Goal: Information Seeking & Learning: Learn about a topic

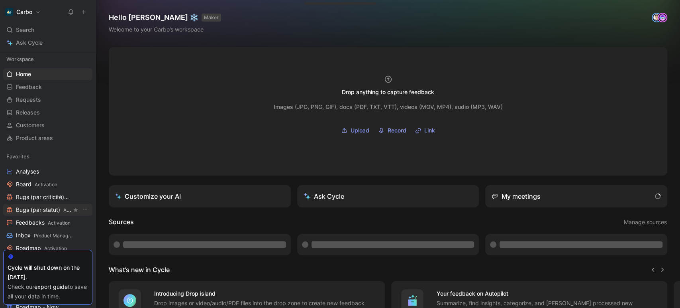
scroll to position [25, 0]
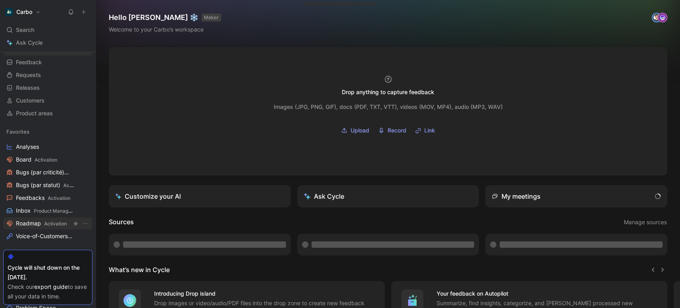
click at [40, 217] on link "Roadmap Activation" at bounding box center [47, 223] width 89 height 12
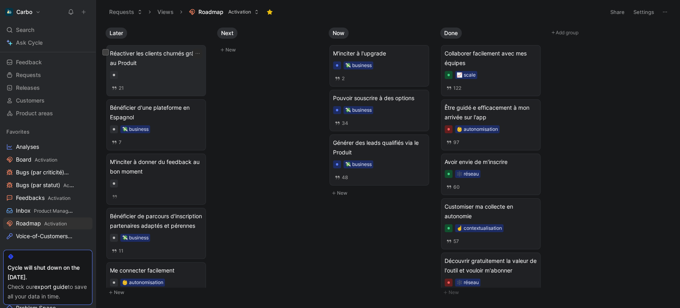
click at [141, 59] on span "Réactiver les clients churnés grâce au Produit" at bounding box center [156, 58] width 92 height 19
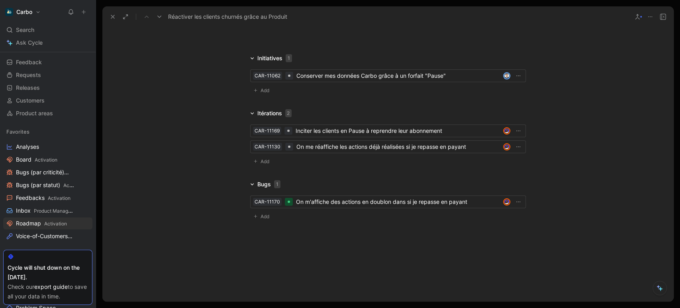
scroll to position [1657, 0]
click at [261, 90] on span "Add" at bounding box center [266, 90] width 11 height 8
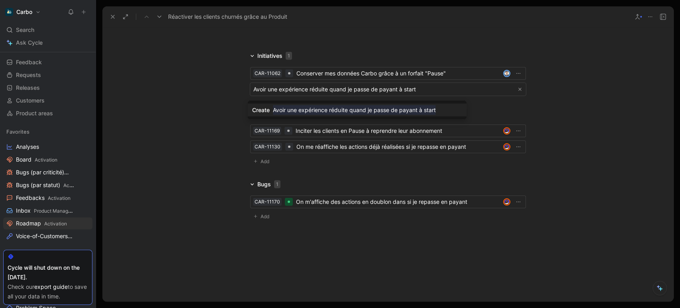
type input "Avoir une expérience réduite quand je passe de payant à start"
click at [334, 112] on mark "Avoir une expérience réduite quand je passe de payant à start" at bounding box center [354, 110] width 163 height 10
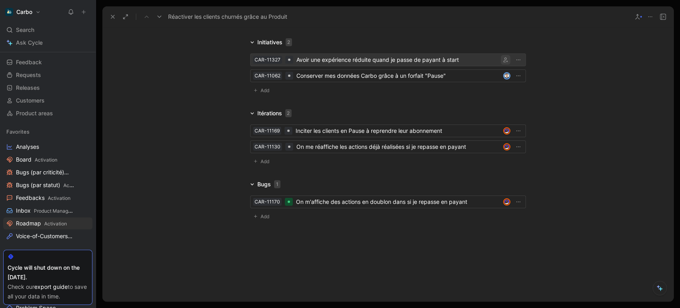
click at [503, 62] on icon "button" at bounding box center [505, 59] width 5 height 5
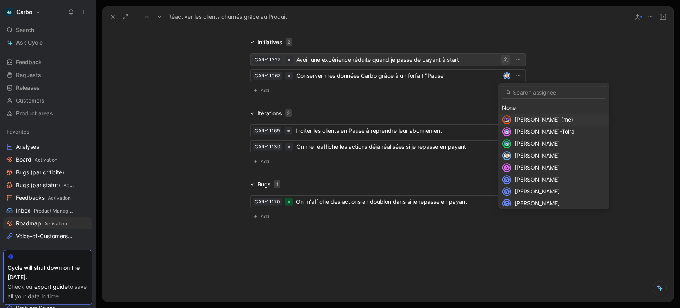
click at [533, 123] on div "[PERSON_NAME] (me)" at bounding box center [560, 120] width 91 height 10
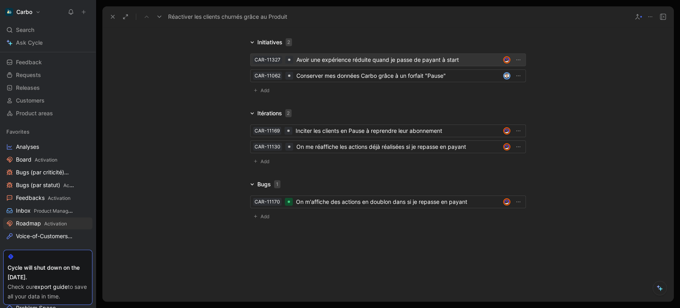
click at [415, 65] on div "Avoir une expérience réduite quand je passe de payant à start" at bounding box center [398, 60] width 204 height 10
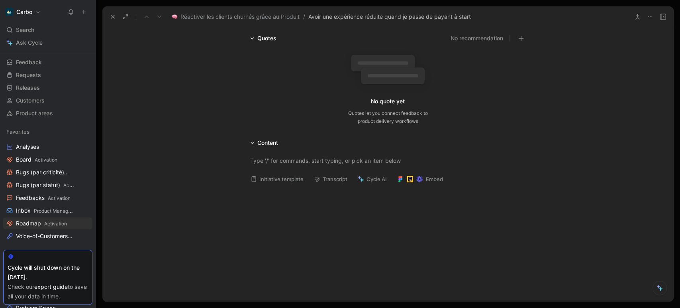
scroll to position [77, 0]
click at [265, 175] on button "Initiative template" at bounding box center [277, 177] width 60 height 11
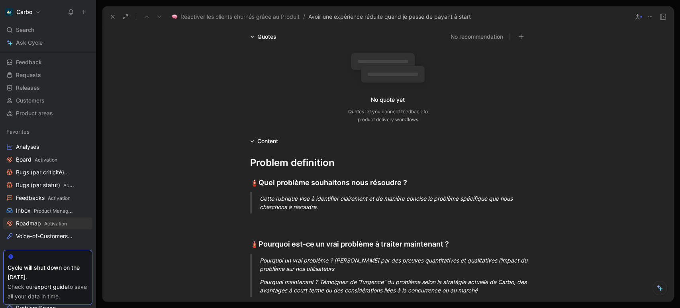
click at [295, 208] on div "Cette rubrique vise à identifier clairement et de manière concise le problème s…" at bounding box center [398, 202] width 276 height 17
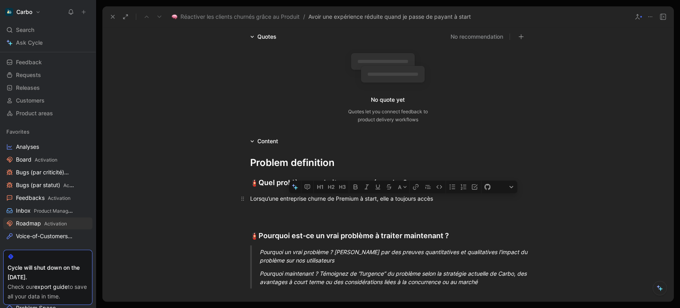
drag, startPoint x: 378, startPoint y: 200, endPoint x: 449, endPoint y: 199, distance: 70.9
click at [449, 199] on div "Lorsqu’une entreprise churne de Premium à start, elle a toujours accès" at bounding box center [388, 198] width 276 height 8
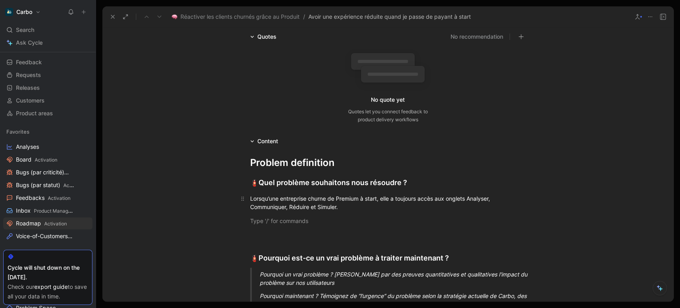
click at [363, 203] on div "Lorsqu’une entreprise churne de Premium à start, elle a toujours accès aux ongl…" at bounding box center [388, 202] width 276 height 17
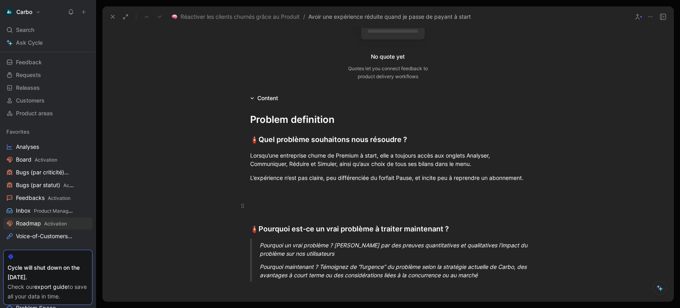
scroll to position [168, 0]
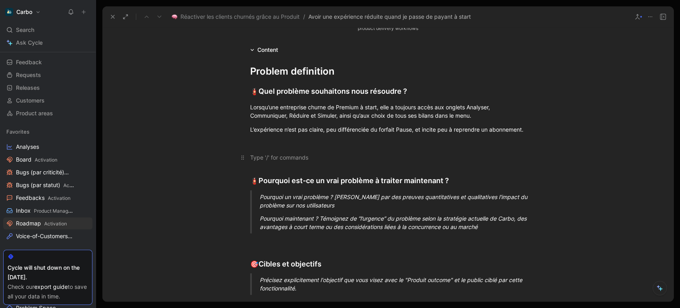
click at [286, 151] on p at bounding box center [388, 157] width 306 height 13
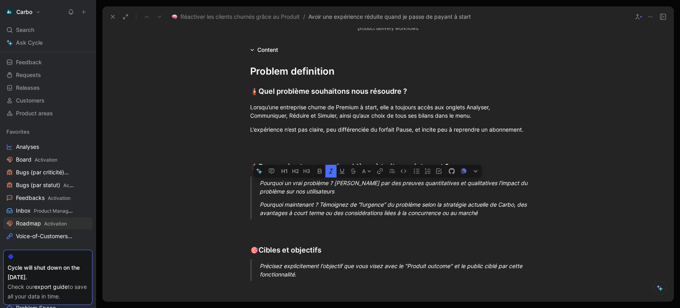
drag, startPoint x: 489, startPoint y: 212, endPoint x: 248, endPoint y: 186, distance: 242.4
click at [248, 186] on blockquote "Pourquoi un vrai problème ? [PERSON_NAME] par des preuves quantitatives et qual…" at bounding box center [388, 197] width 306 height 43
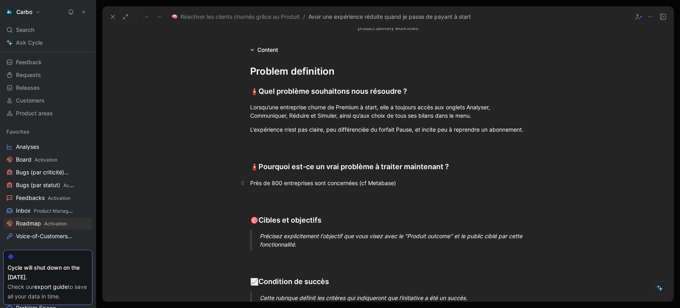
click at [382, 182] on div "Près de 800 entreprises sont concernées (cf Metabase)" at bounding box center [388, 182] width 276 height 8
click at [388, 168] on button "button" at bounding box center [392, 171] width 12 height 13
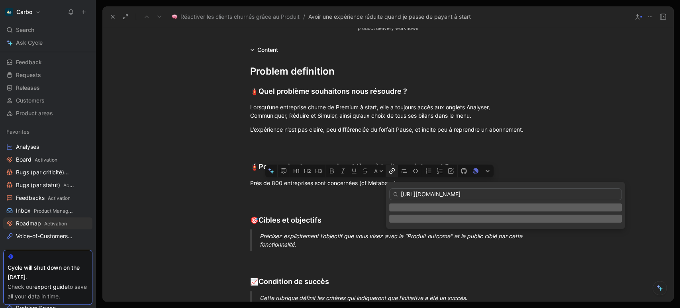
scroll to position [0, 52]
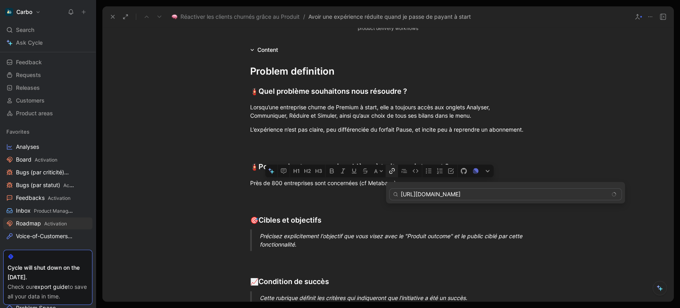
type input "[URL][DOMAIN_NAME]"
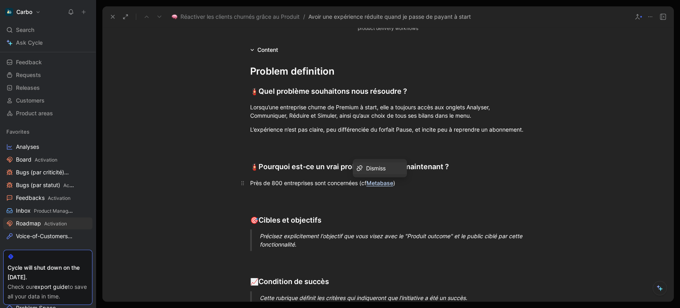
click at [265, 183] on div "Près de 800 entreprises sont concernées (cf Metabase )" at bounding box center [388, 182] width 276 height 8
click at [412, 184] on div "Près de 800 entreprises sont concernées (cf Metabase )" at bounding box center [388, 182] width 276 height 8
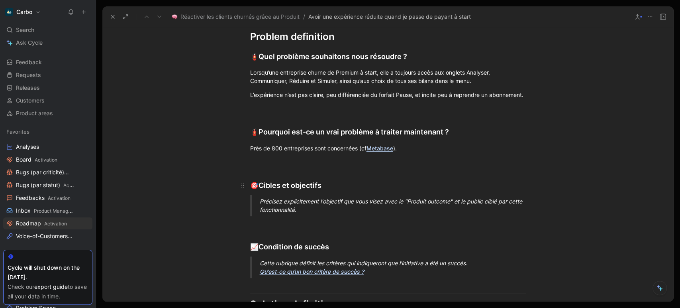
scroll to position [206, 0]
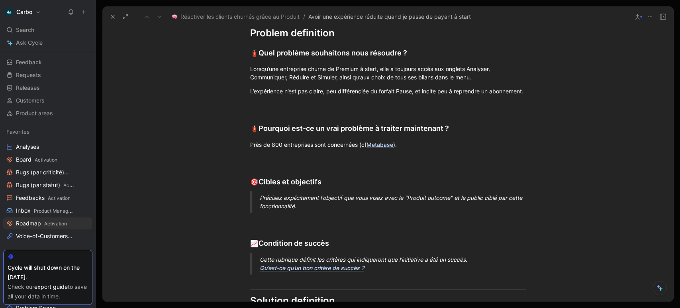
click at [282, 205] on div "Précisez explicitement l'objectif que vous visez avec le "Produit outcome" et l…" at bounding box center [398, 201] width 276 height 17
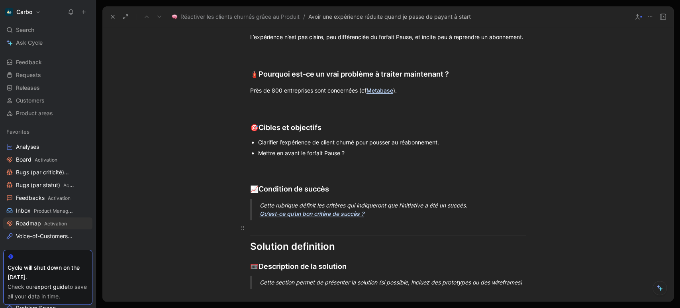
scroll to position [296, 0]
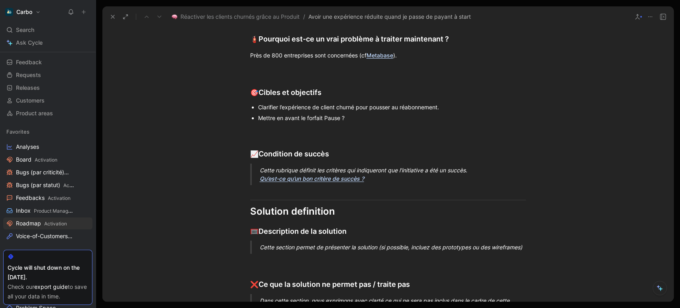
click at [385, 170] on div "Cette rubrique définit les critères qui indiqueront que l'initiative a été un s…" at bounding box center [398, 174] width 276 height 17
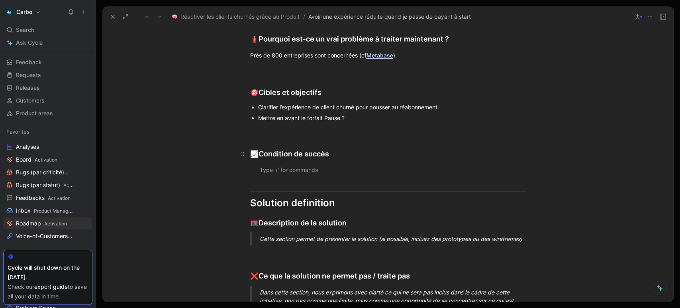
click at [302, 155] on div "📈 Condition de succès" at bounding box center [388, 153] width 276 height 11
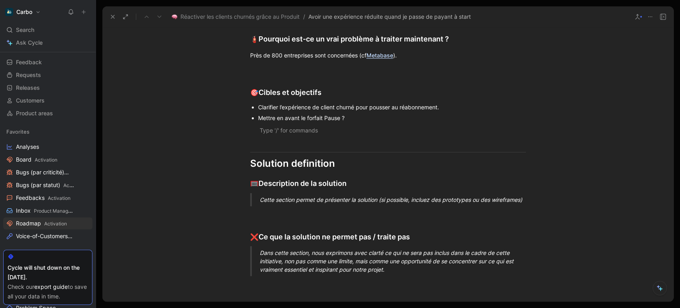
click at [282, 136] on p at bounding box center [398, 130] width 276 height 13
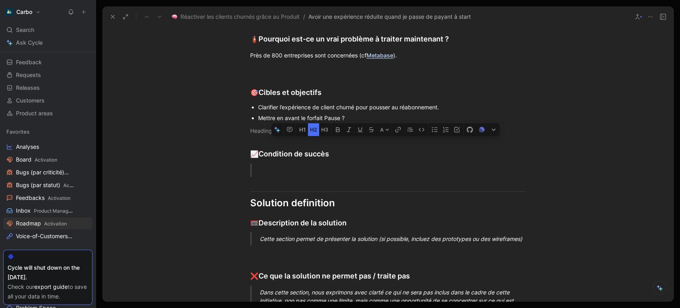
click at [267, 168] on div at bounding box center [398, 170] width 276 height 8
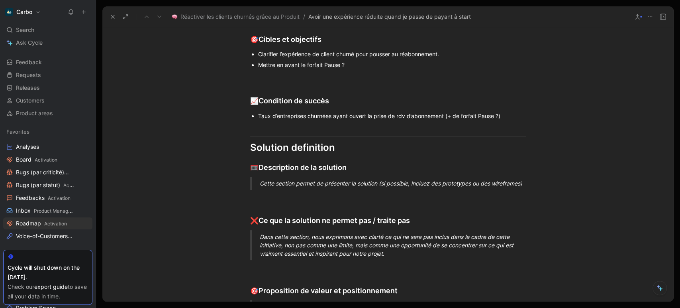
scroll to position [349, 0]
click at [295, 179] on div "Cette section permet de présenter la solution (si possible, incluez des prototy…" at bounding box center [398, 183] width 276 height 8
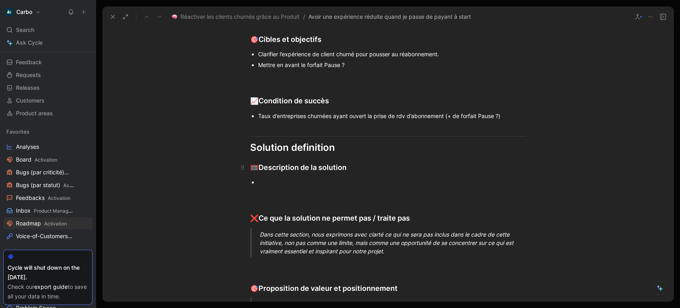
click at [360, 163] on div "🥅 Description de la solution" at bounding box center [388, 167] width 276 height 11
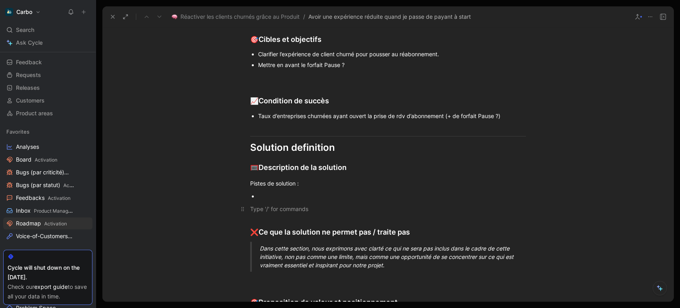
click at [288, 205] on div at bounding box center [388, 208] width 276 height 8
click at [281, 200] on p at bounding box center [392, 195] width 268 height 11
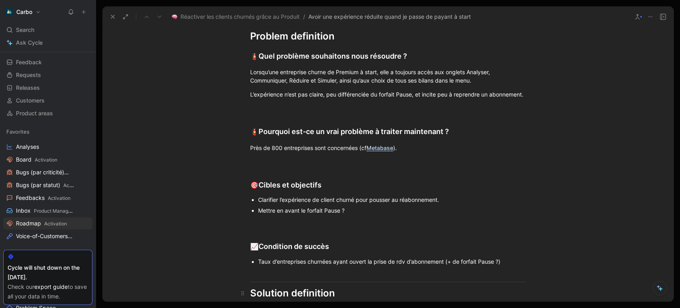
scroll to position [199, 0]
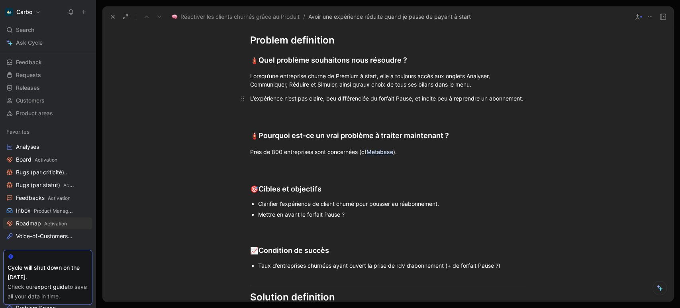
click at [533, 96] on p "L’expérience n’est pas claire, peu différenciée du forfait Pause, et incite peu…" at bounding box center [388, 98] width 306 height 13
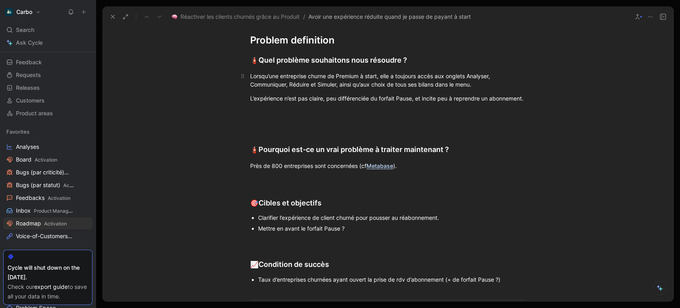
click at [504, 82] on div "Lorsqu’une entreprise churne de Premium à start, elle a toujours accès aux ongl…" at bounding box center [388, 80] width 276 height 17
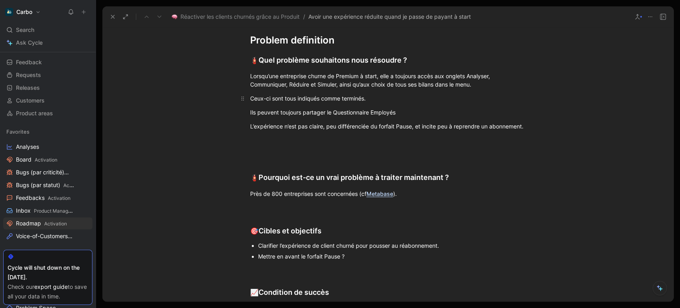
click at [250, 99] on div "Ceux-ci sont tous indiqués comme terminés." at bounding box center [388, 98] width 276 height 8
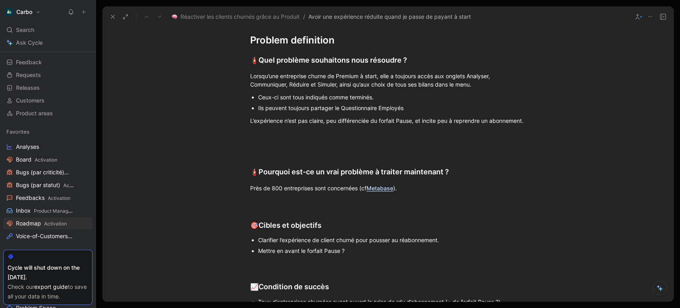
click at [406, 110] on div "Ils peuvent toujours partager le Questionnaire Employés" at bounding box center [392, 108] width 268 height 8
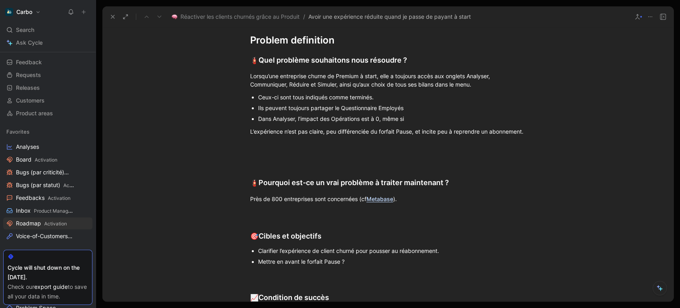
click at [276, 123] on p "Dans Analyser, l’impact des Opérations est à 0, même si" at bounding box center [392, 118] width 268 height 11
click at [430, 117] on div "Si le bilan public était activé, ils peuvent toujours le partager" at bounding box center [392, 118] width 268 height 8
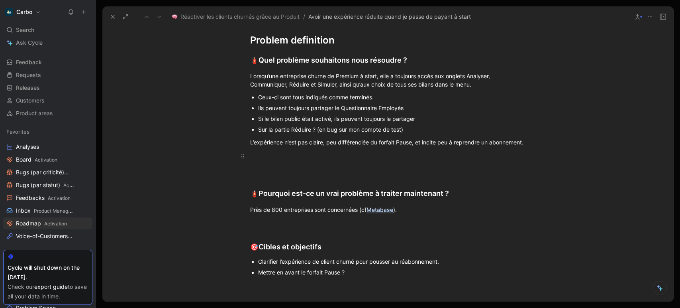
click at [256, 161] on p at bounding box center [388, 155] width 306 height 13
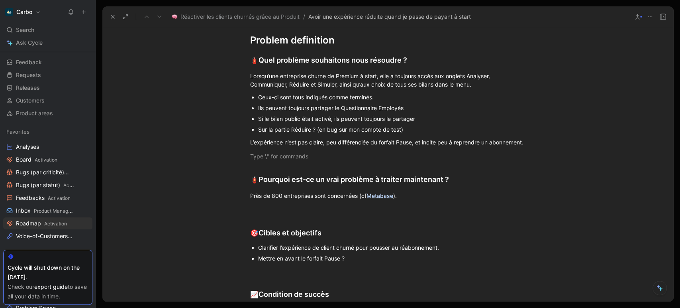
click at [256, 161] on p at bounding box center [388, 155] width 306 height 13
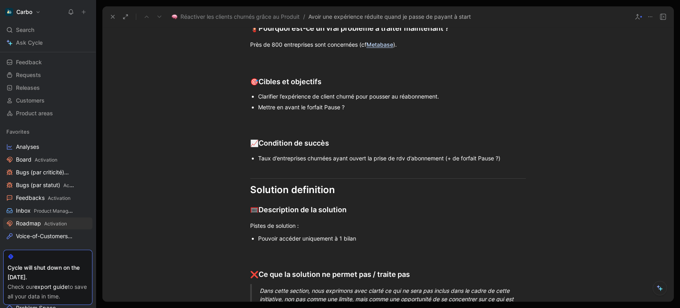
scroll to position [351, 0]
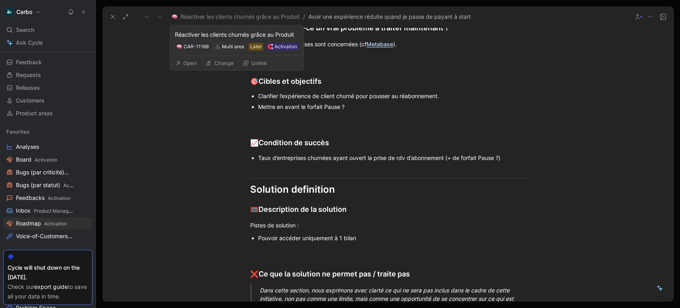
click at [193, 61] on button "Open" at bounding box center [186, 62] width 29 height 11
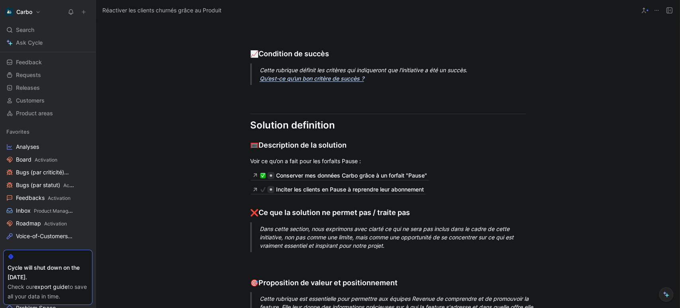
scroll to position [983, 0]
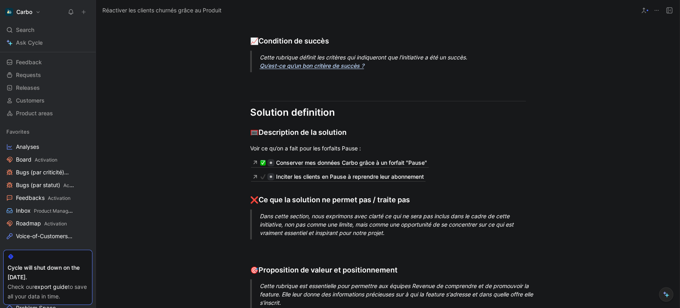
scroll to position [1001, 0]
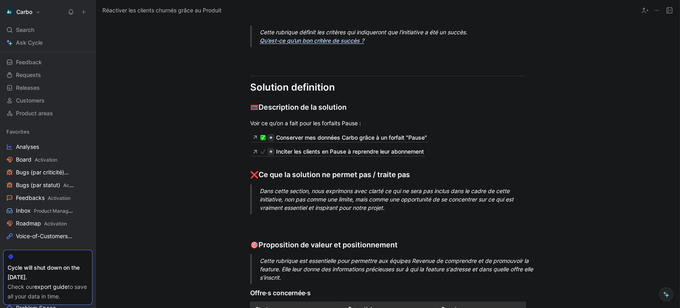
scroll to position [1023, 0]
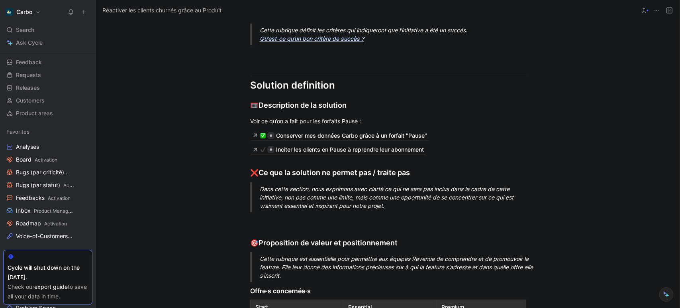
click at [268, 93] on div "Problem definition 🧯 Quel problème souhaitons nous résoudre ? [DATE] l’administ…" at bounding box center [388, 143] width 584 height 829
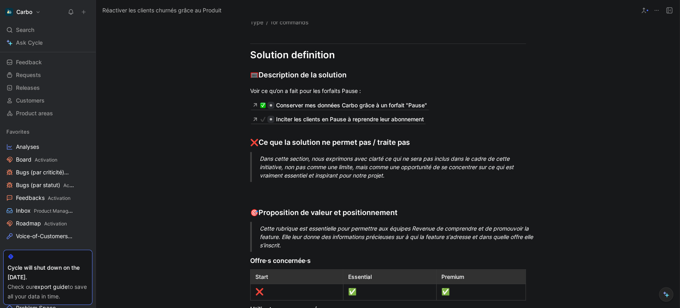
click at [270, 127] on div "Problem definition 🧯 Quel problème souhaitons nous résoudre ? [DATE] l’administ…" at bounding box center [388, 113] width 584 height 829
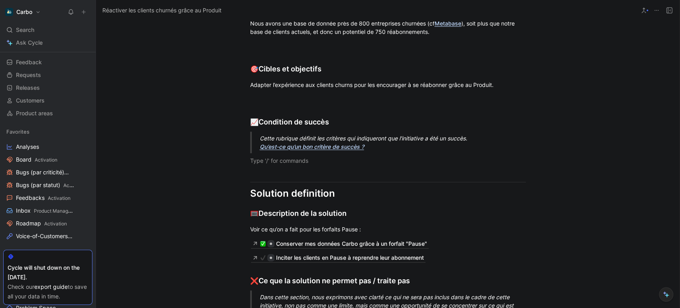
scroll to position [916, 0]
click at [384, 35] on div "Nous avons une base de donnée près de 800 entreprises churnées (cf Metabase ), …" at bounding box center [388, 26] width 276 height 17
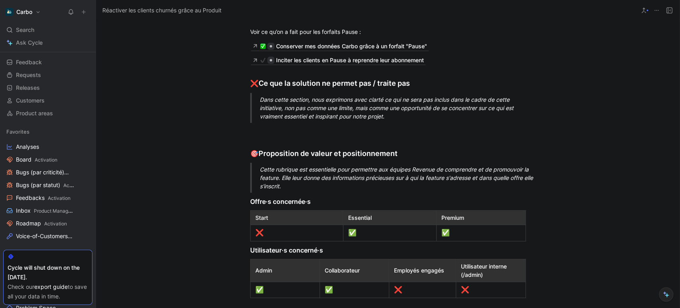
scroll to position [1124, 0]
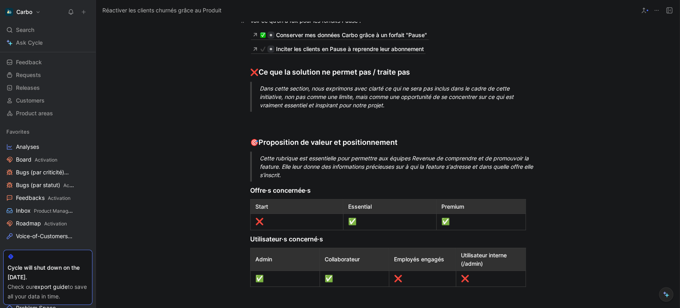
click at [265, 27] on p "Voir ce qu’on a fait pour les forfaits Pause :" at bounding box center [388, 20] width 306 height 13
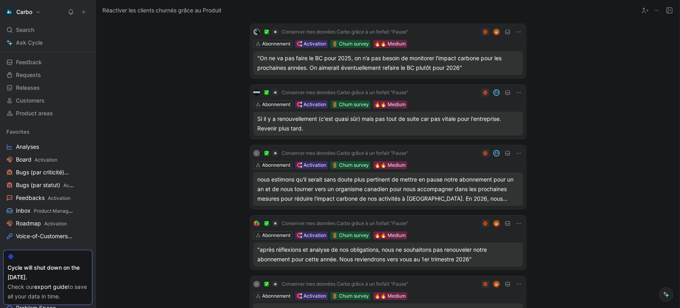
scroll to position [0, 0]
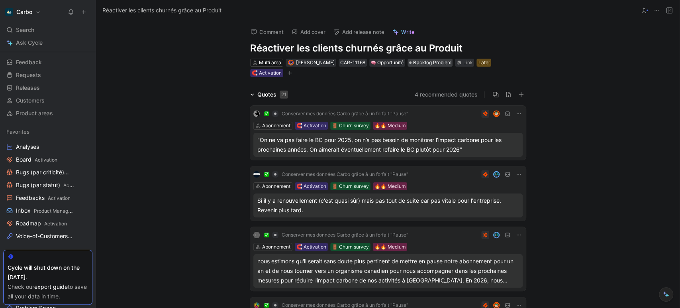
click at [426, 63] on span "Backlog Problem" at bounding box center [432, 63] width 38 height 8
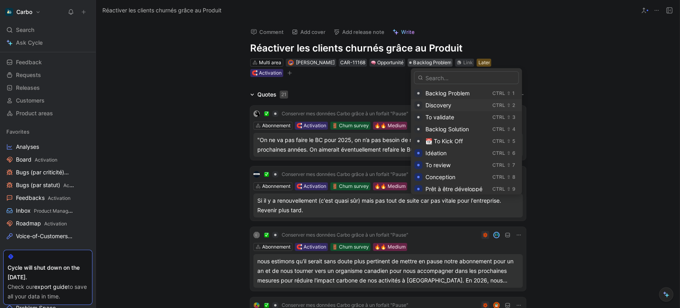
click at [444, 106] on span "Discovery" at bounding box center [438, 105] width 26 height 7
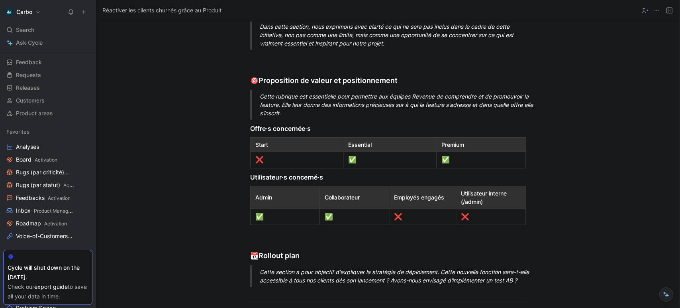
scroll to position [1172, 0]
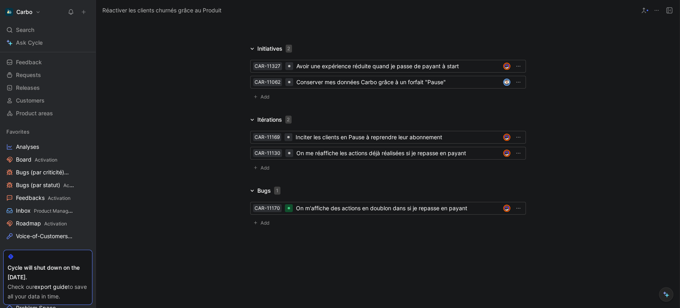
scroll to position [1671, 0]
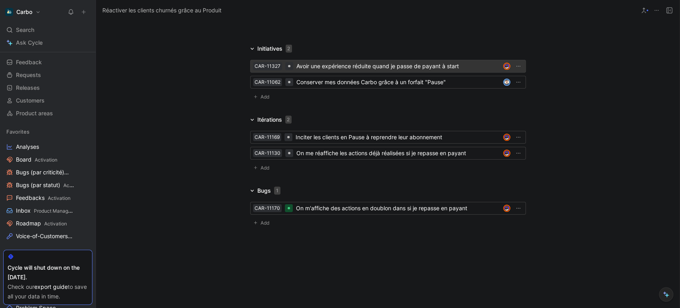
click at [402, 67] on div "Avoir une expérience réduite quand je passe de payant à start" at bounding box center [398, 66] width 204 height 10
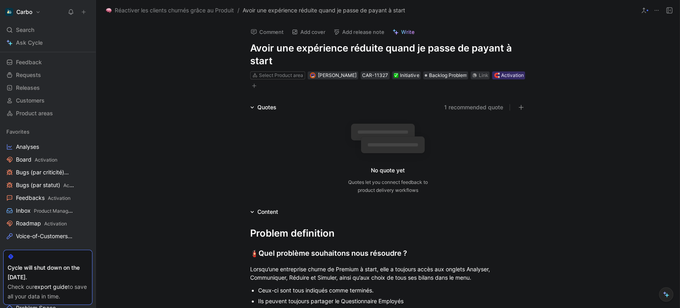
click at [290, 45] on h1 "Avoir une expérience réduite quand je passe de payant à start" at bounding box center [388, 54] width 276 height 25
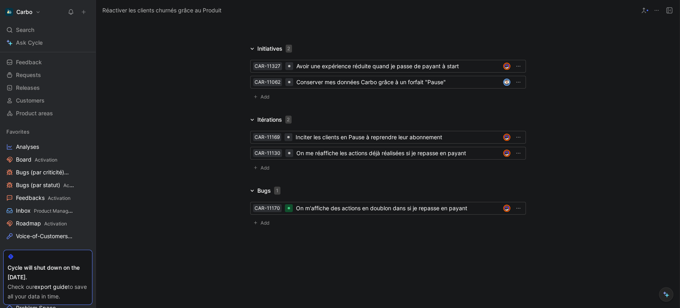
scroll to position [1652, 0]
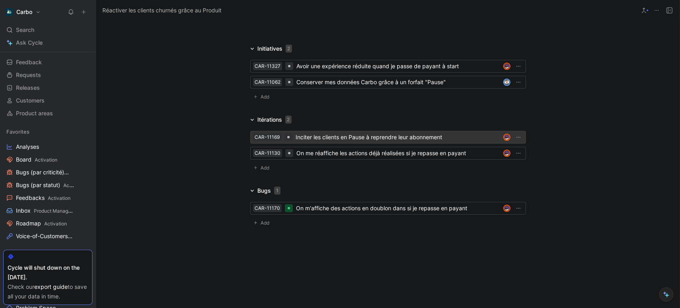
click at [318, 142] on div "Inciter les clients en Pause à reprendre leur abonnement" at bounding box center [398, 137] width 204 height 10
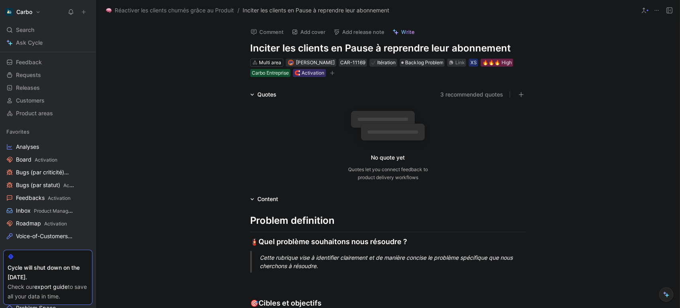
click at [300, 51] on h1 "Inciter les clients en Pause à reprendre leur abonnement" at bounding box center [388, 48] width 276 height 13
copy h1 "Inciter les clients en Pause à reprendre leur abonnement"
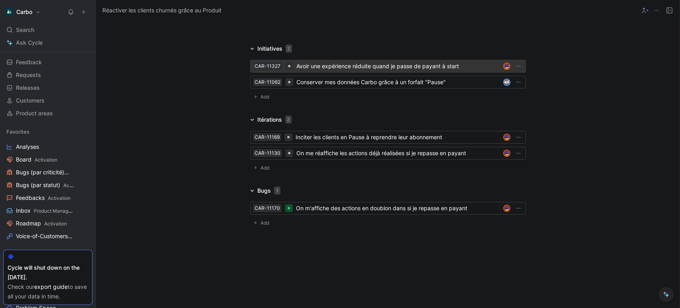
scroll to position [1621, 0]
click at [348, 71] on div "Avoir une expérience réduite quand je passe de payant à start" at bounding box center [398, 66] width 204 height 10
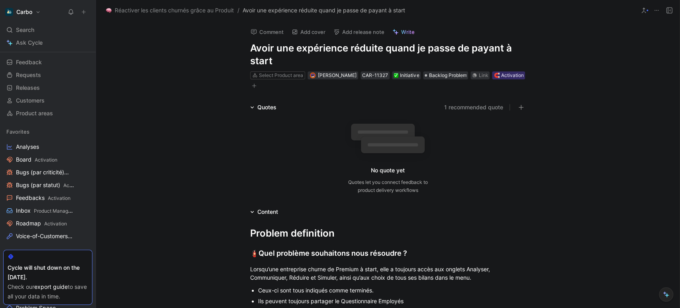
click at [296, 51] on h1 "Avoir une expérience réduite quand je passe de payant à start" at bounding box center [388, 54] width 276 height 25
paste h1
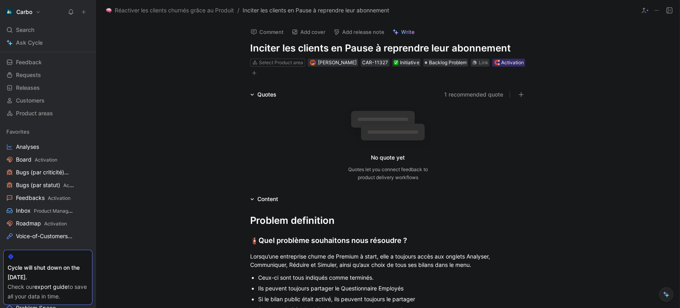
drag, startPoint x: 326, startPoint y: 45, endPoint x: 370, endPoint y: 47, distance: 44.2
click at [370, 47] on h1 "Inciter les clients en Pause à reprendre leur abonnement" at bounding box center [388, 48] width 276 height 13
click at [198, 108] on div "Quotes 1 recommended quote No quote yet Quotes let you connect feedback to prod…" at bounding box center [388, 137] width 584 height 95
click at [442, 50] on h1 "Inciter les clients churnés à reprendre leur abonnement" at bounding box center [388, 48] width 276 height 13
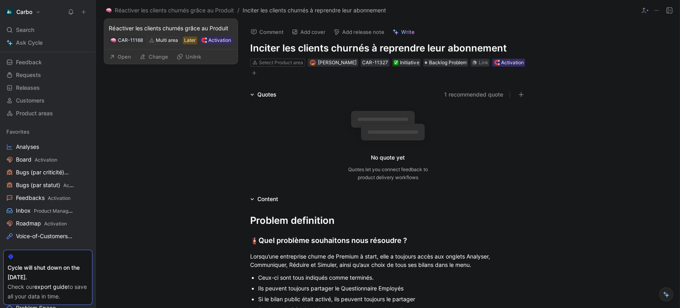
click at [131, 55] on button "Open" at bounding box center [120, 56] width 29 height 11
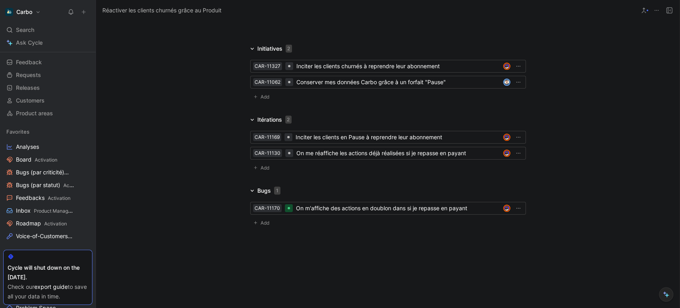
scroll to position [1650, 0]
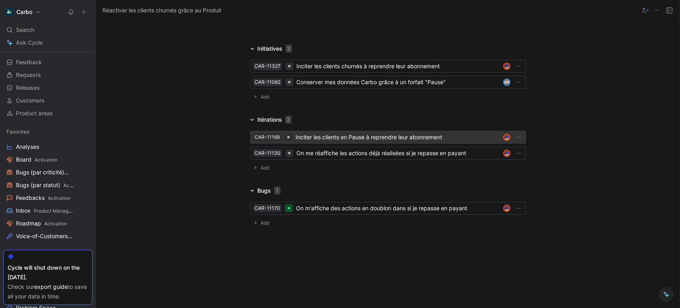
click at [316, 142] on div "Inciter les clients en Pause à reprendre leur abonnement" at bounding box center [398, 137] width 204 height 10
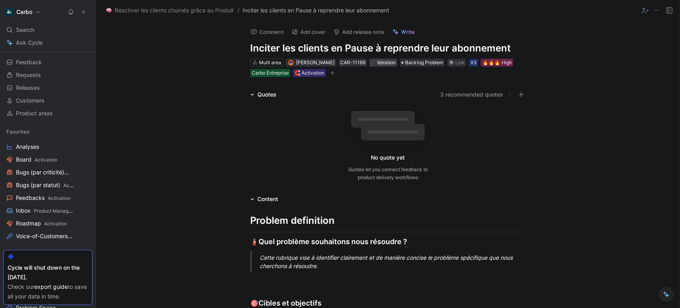
click at [389, 61] on div "Itération" at bounding box center [383, 63] width 25 height 8
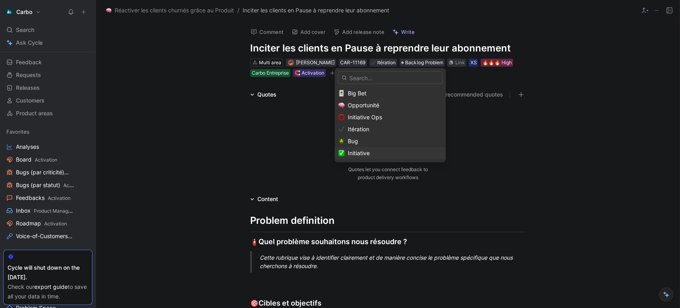
click at [386, 151] on div "Initiative" at bounding box center [395, 153] width 94 height 10
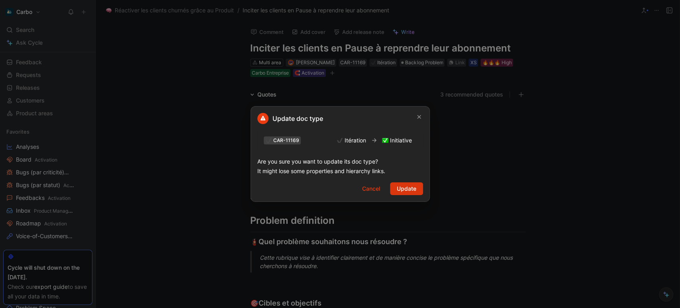
click at [402, 189] on span "Update" at bounding box center [407, 189] width 20 height 10
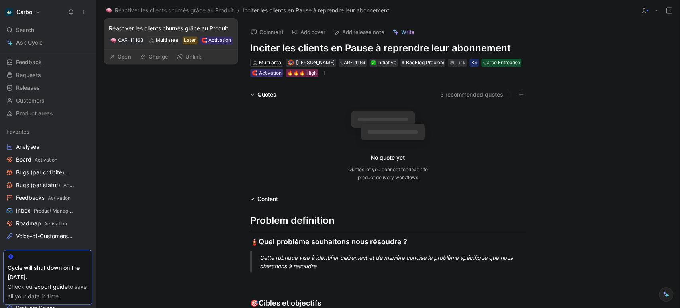
click at [117, 58] on button "Open" at bounding box center [120, 56] width 29 height 11
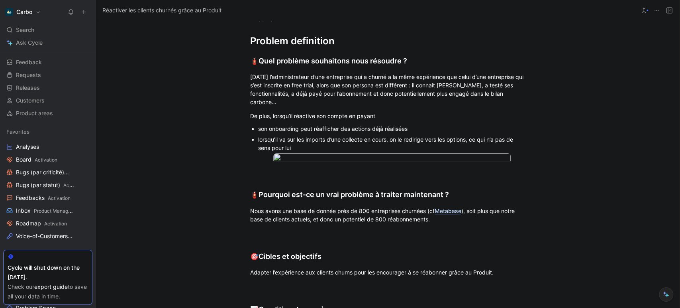
scroll to position [752, 0]
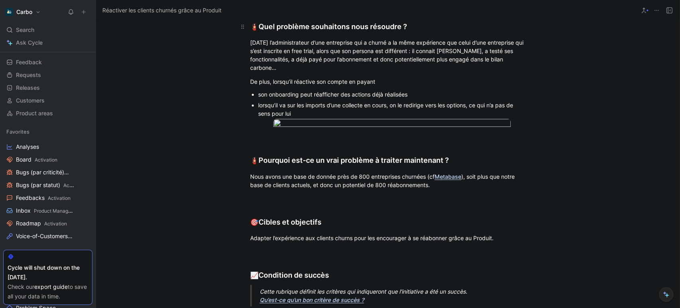
click at [453, 32] on div "🧯 Quel problème souhaitons nous résoudre ?" at bounding box center [388, 26] width 276 height 11
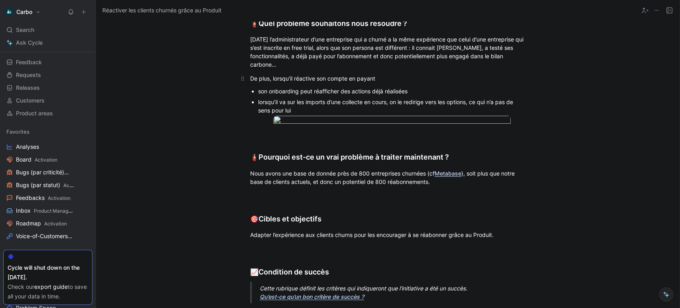
scroll to position [756, 0]
click at [313, 68] on div "[DATE] l’administrateur d’une entreprise qui a churné a la même expérience que …" at bounding box center [388, 51] width 276 height 33
click at [254, 47] on div "[DATE] l’administrateur d’une entreprise qui a churné a la même expérience que …" at bounding box center [388, 51] width 276 height 33
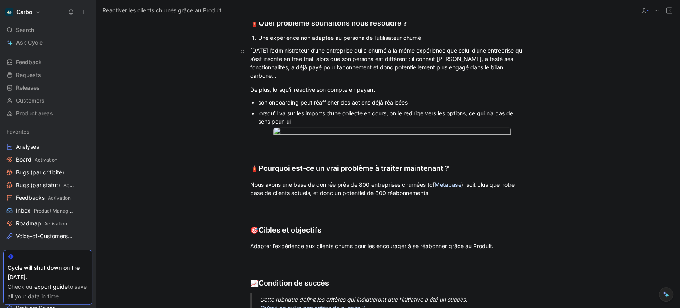
click at [250, 60] on div "[DATE] l’administrateur d’une entreprise qui a churné a la même expérience que …" at bounding box center [388, 62] width 276 height 33
click at [281, 80] on div "[DATE] l’administrateur d’une entreprise qui a churné a la même expérience que …" at bounding box center [388, 62] width 276 height 33
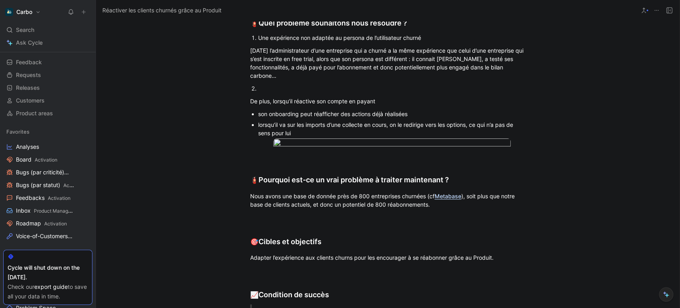
click at [296, 42] on div "Une expérience non adaptée au persona de l’utilisateur churné" at bounding box center [392, 37] width 268 height 8
click at [298, 92] on div at bounding box center [392, 88] width 268 height 8
click at [273, 42] on div "Une expérience start non adaptée au persona de l’utilisateur churné" at bounding box center [392, 37] width 268 height 8
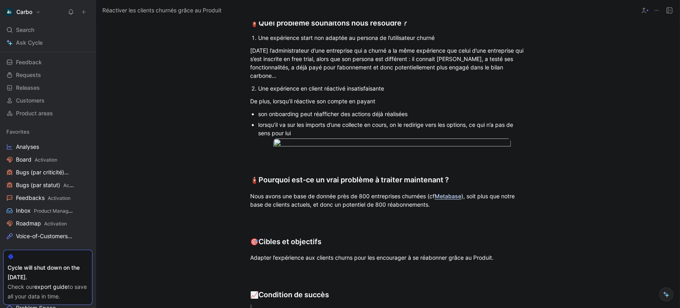
click at [318, 92] on div "Une expérience en client réactivé insatisfaisante" at bounding box center [392, 88] width 268 height 8
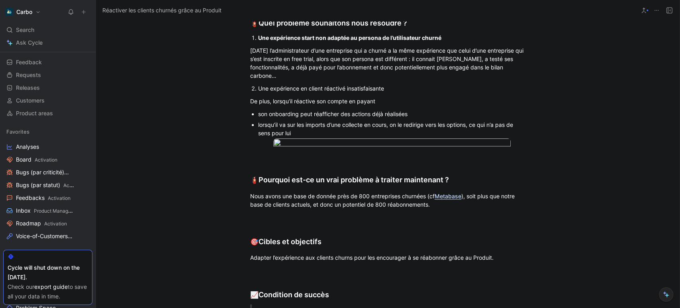
click at [318, 92] on div "Une expérience en client réactivé insatisfaisante" at bounding box center [392, 88] width 268 height 8
click at [333, 64] on div "[DATE] l’administrateur d’une entreprise qui a churné a la même expérience que …" at bounding box center [388, 62] width 276 height 33
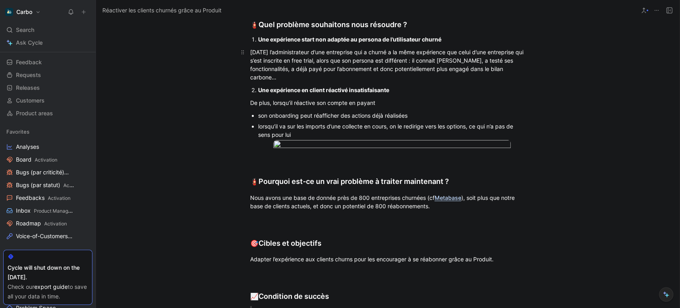
click at [282, 81] on div "[DATE] l’administrateur d’une entreprise qui a churné a la même expérience que …" at bounding box center [388, 64] width 276 height 33
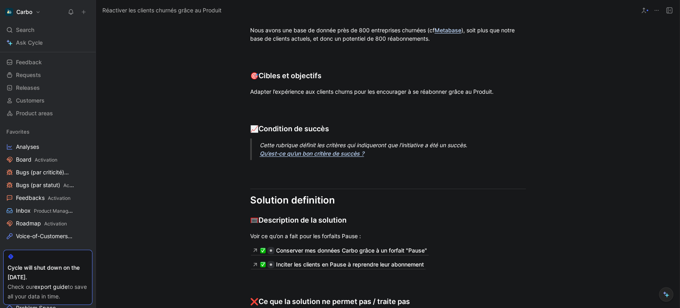
scroll to position [924, 0]
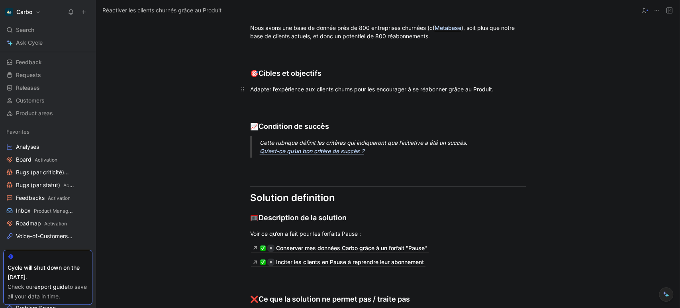
click at [331, 93] on div "Adapter l’expérience aux clients churns pour les encourager à se réabonner grâc…" at bounding box center [388, 89] width 276 height 8
click at [328, 82] on h2 "🎯 Cibles et objectifs" at bounding box center [388, 69] width 306 height 25
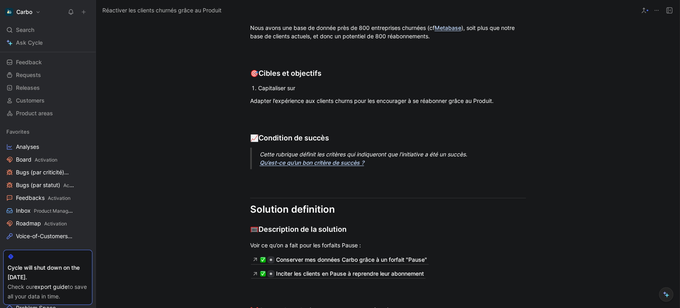
click at [258, 93] on li "Capitaliser sur" at bounding box center [392, 87] width 268 height 11
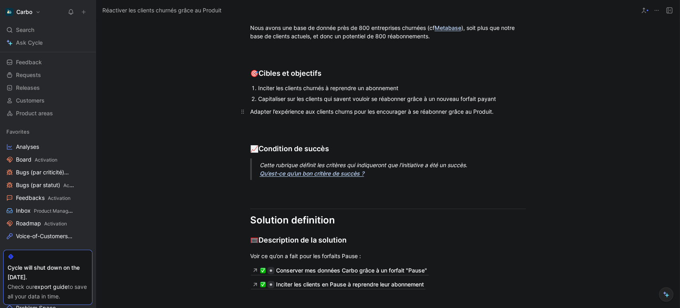
click at [279, 116] on div "Adapter l’expérience aux clients churns pour les encourager à se réabonner grâc…" at bounding box center [388, 111] width 276 height 8
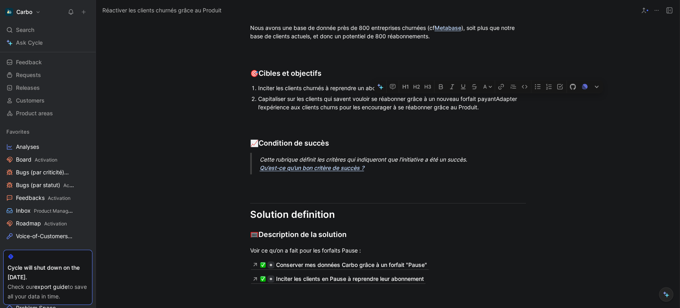
drag, startPoint x: 500, startPoint y: 222, endPoint x: 499, endPoint y: 216, distance: 6.4
click at [499, 111] on div "Capitaliser sur les clients qui savent vouloir se réabonner grâce à un nouveau …" at bounding box center [392, 102] width 268 height 17
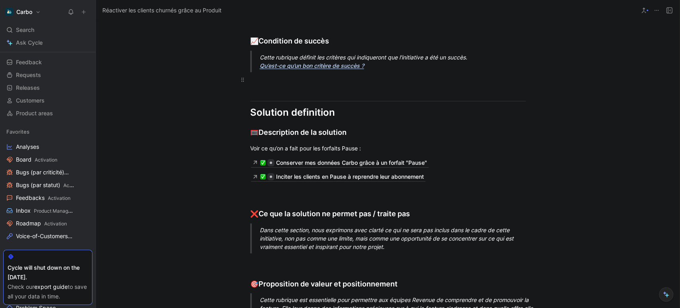
scroll to position [1022, 0]
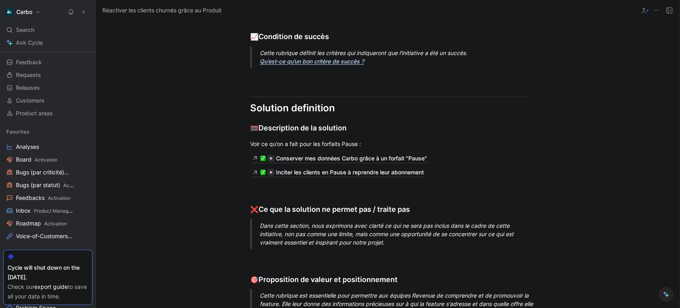
click at [383, 65] on div "Cette rubrique définit les critères qui indiqueront que l'initiative a été un s…" at bounding box center [398, 57] width 276 height 17
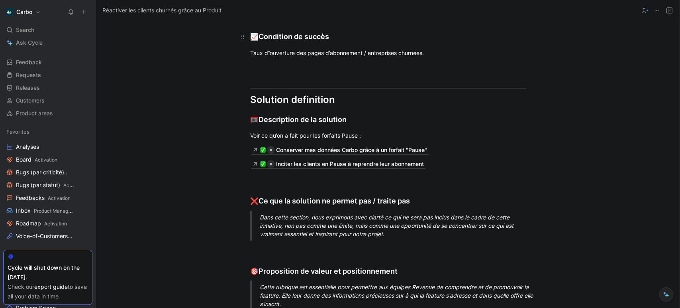
click at [347, 42] on div "📈 Condition de succès" at bounding box center [388, 36] width 276 height 11
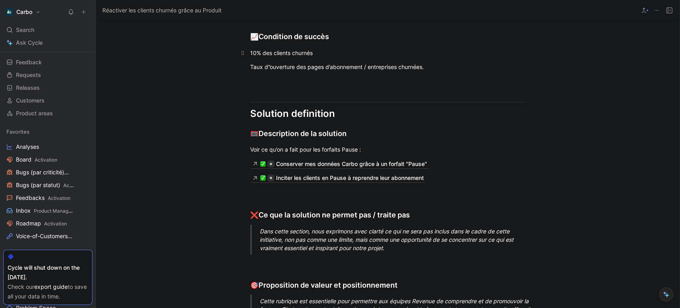
click at [246, 59] on p "10% des clients churnés" at bounding box center [388, 52] width 306 height 13
click at [382, 59] on p "Proposition 1 : 10% des clients churnés" at bounding box center [388, 52] width 306 height 13
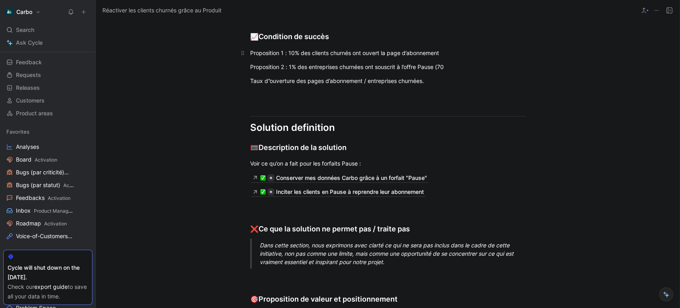
click at [361, 57] on div "Proposition 1 : 10% des clients churnés ont ouvert la page d’abonnement" at bounding box center [388, 53] width 276 height 8
click at [310, 57] on div "Proposition 1 : 10% des clients churnés ont ouvert la page d’abonnement" at bounding box center [388, 53] width 276 height 8
click at [387, 57] on div "Proposition 1 : 10% des nouveaux clients churnés ont ouvert la page d’abonnement" at bounding box center [388, 53] width 276 height 8
click at [396, 57] on div "Proposition 1 : 10% des nouveaux clients churnés ouvert la page d’abonnement" at bounding box center [388, 53] width 276 height 8
click at [468, 57] on div "Proposition 1 : 10% des nouveaux clients churnés ouvrent la page d’abonnement" at bounding box center [388, 53] width 276 height 8
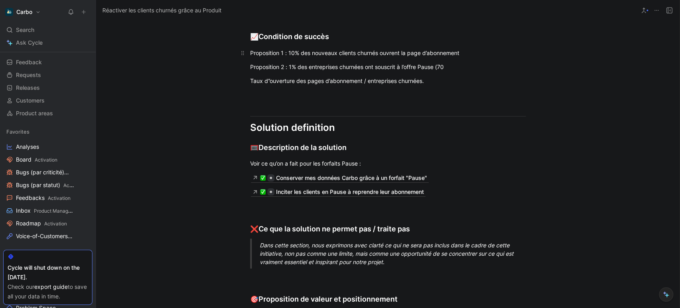
click at [253, 57] on div "Proposition 1 : 10% des nouveaux clients churnés ouvrent la page d’abonnement" at bounding box center [388, 53] width 276 height 8
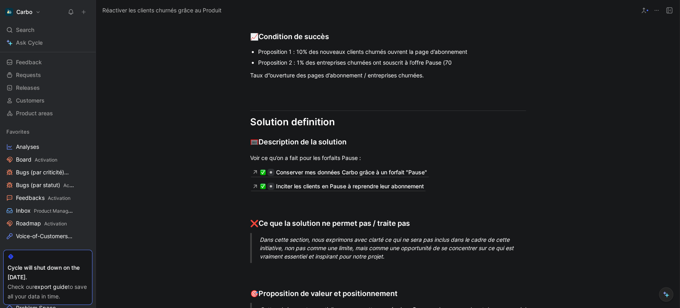
click at [316, 67] on div "Proposition 2 : 1% des entreprises churnées ont souscrit à l’offre Pause (70" at bounding box center [392, 62] width 268 height 8
click at [486, 67] on div "Proposition 2 : 1% des nouvelles entreprises churnées ont souscrit à l’offre Pa…" at bounding box center [392, 62] width 268 height 8
click at [296, 67] on div "Proposition 2 : 1% des nouvelles entreprises churnées ont souscrit à l’offre Pa…" at bounding box center [392, 62] width 268 height 8
click at [300, 56] on div "Proposition 1 : 10% des nouveaux clients churnés ouvrent la page d’abonnement" at bounding box center [392, 51] width 268 height 8
click at [485, 56] on div "Proposition 1 : 10% des nouveaux clients churnés ouvrent la page d’abonnement" at bounding box center [392, 51] width 268 height 8
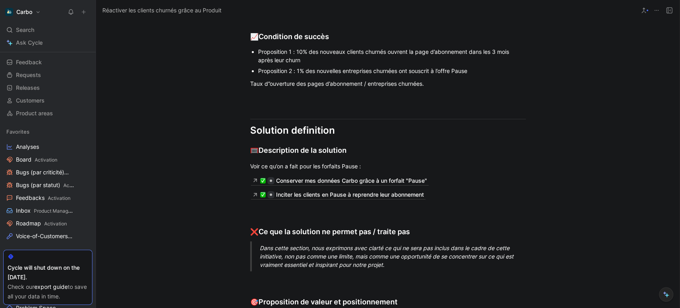
click at [306, 75] on div "Proposition 2 : 1% des nouvelles entreprises churnées ont souscrit à l’offre Pa…" at bounding box center [392, 71] width 268 height 8
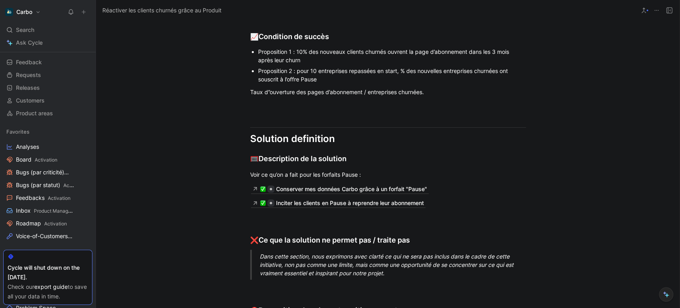
click at [312, 83] on div "Proposition 2 : pour 10 entreprises repassées en start, % des nouvelles entrepr…" at bounding box center [392, 75] width 268 height 17
click at [400, 83] on div "Proposition 2 : pour 30 entreprises repassées en start, % des nouvelles entrepr…" at bounding box center [392, 75] width 268 height 17
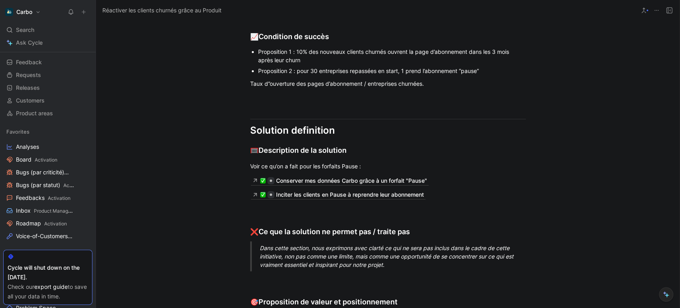
drag, startPoint x: 421, startPoint y: 186, endPoint x: 408, endPoint y: 186, distance: 12.8
click at [408, 75] on div "Proposition 2 : pour 30 entreprises repassées en start, 1 prend l’abonnement “p…" at bounding box center [392, 71] width 268 height 8
click at [438, 88] on div "Taux d”ouverture des pages d’abonnement / entreprises churnées." at bounding box center [388, 83] width 276 height 8
